Goal: Information Seeking & Learning: Stay updated

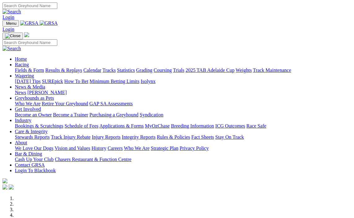
click at [29, 62] on link "Racing" at bounding box center [22, 64] width 14 height 5
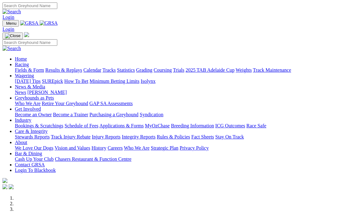
click at [78, 67] on link "Results & Replays" at bounding box center [63, 69] width 37 height 5
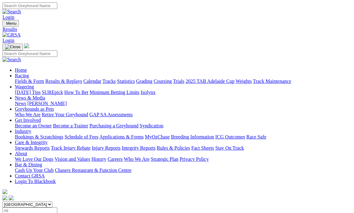
click at [24, 79] on link "Fields & Form" at bounding box center [29, 81] width 29 height 5
